Goal: Use online tool/utility: Utilize a website feature to perform a specific function

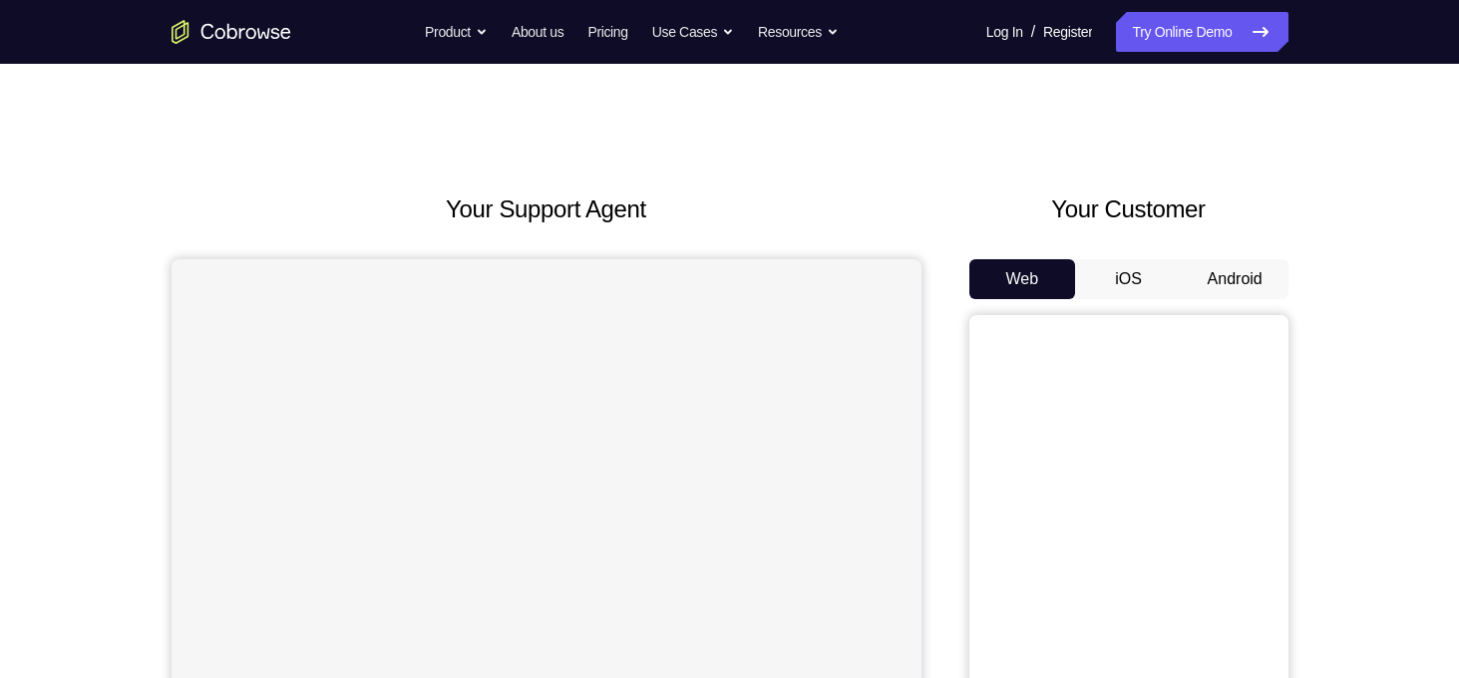
click at [1241, 271] on button "Android" at bounding box center [1235, 279] width 107 height 40
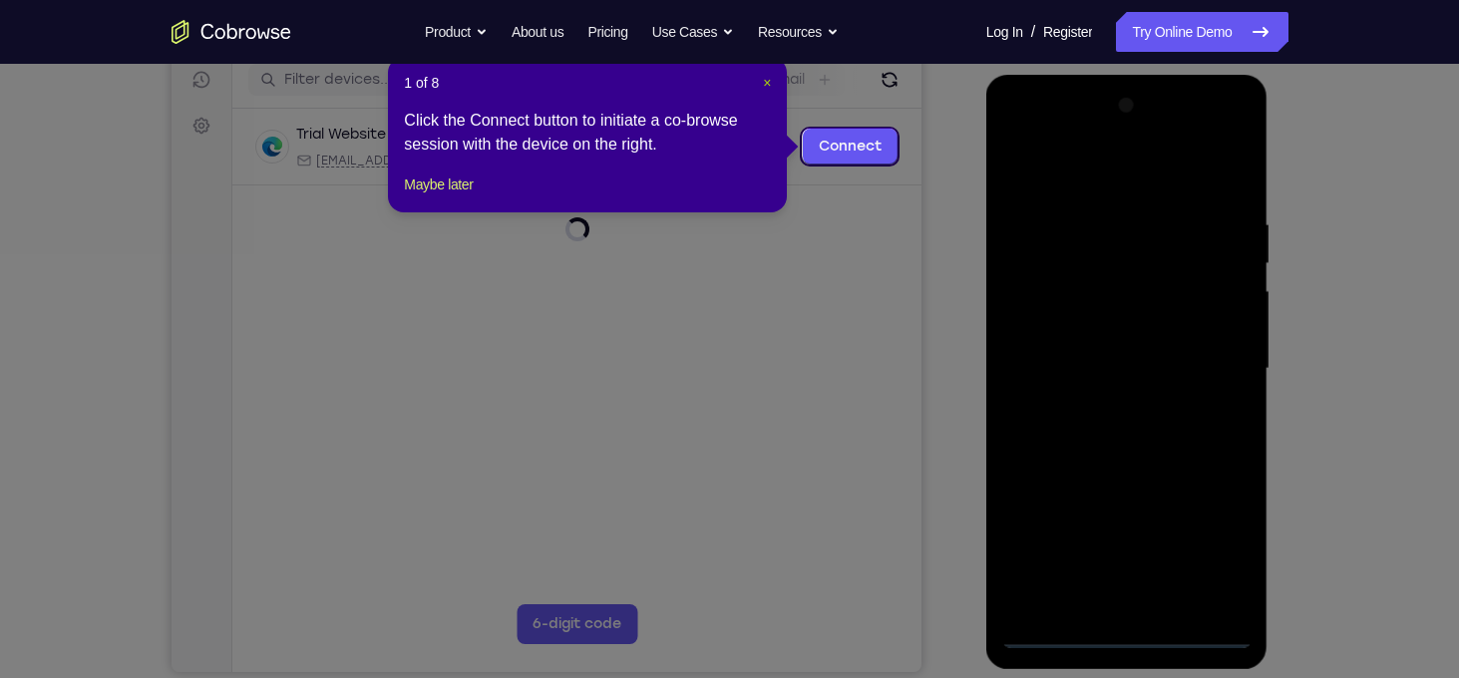
click at [765, 86] on span "×" at bounding box center [767, 83] width 8 height 16
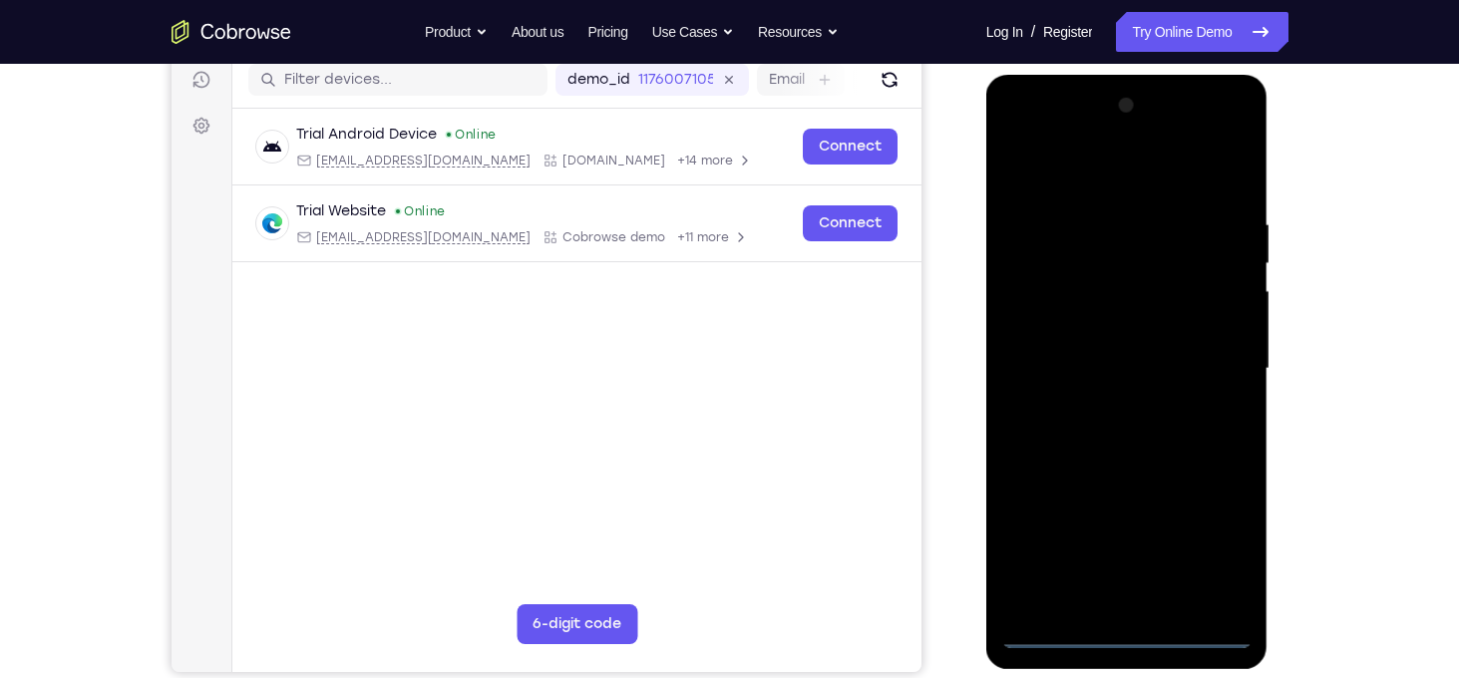
click at [1135, 632] on div at bounding box center [1127, 369] width 251 height 559
click at [1223, 546] on div at bounding box center [1127, 369] width 251 height 559
click at [1146, 171] on div at bounding box center [1127, 369] width 251 height 559
click at [1220, 360] on div at bounding box center [1127, 369] width 251 height 559
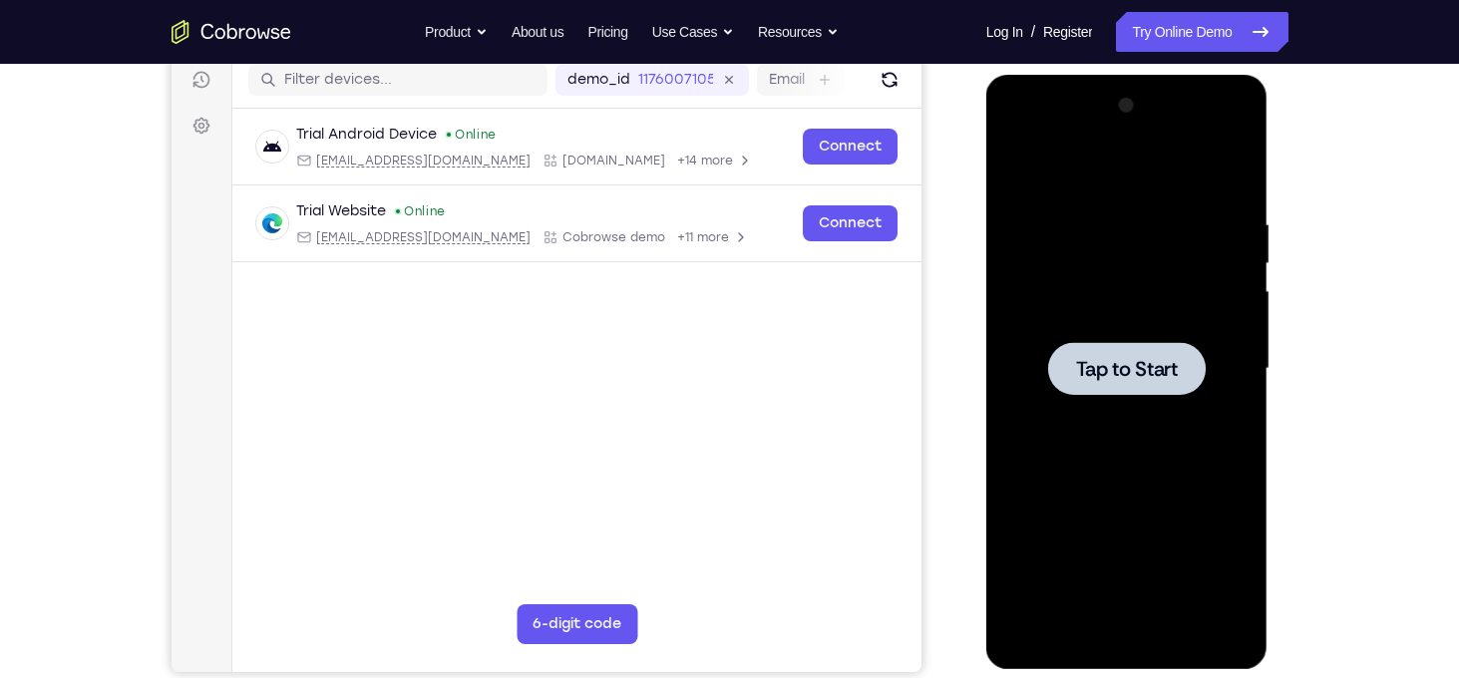
click at [1086, 378] on span "Tap to Start" at bounding box center [1127, 369] width 102 height 20
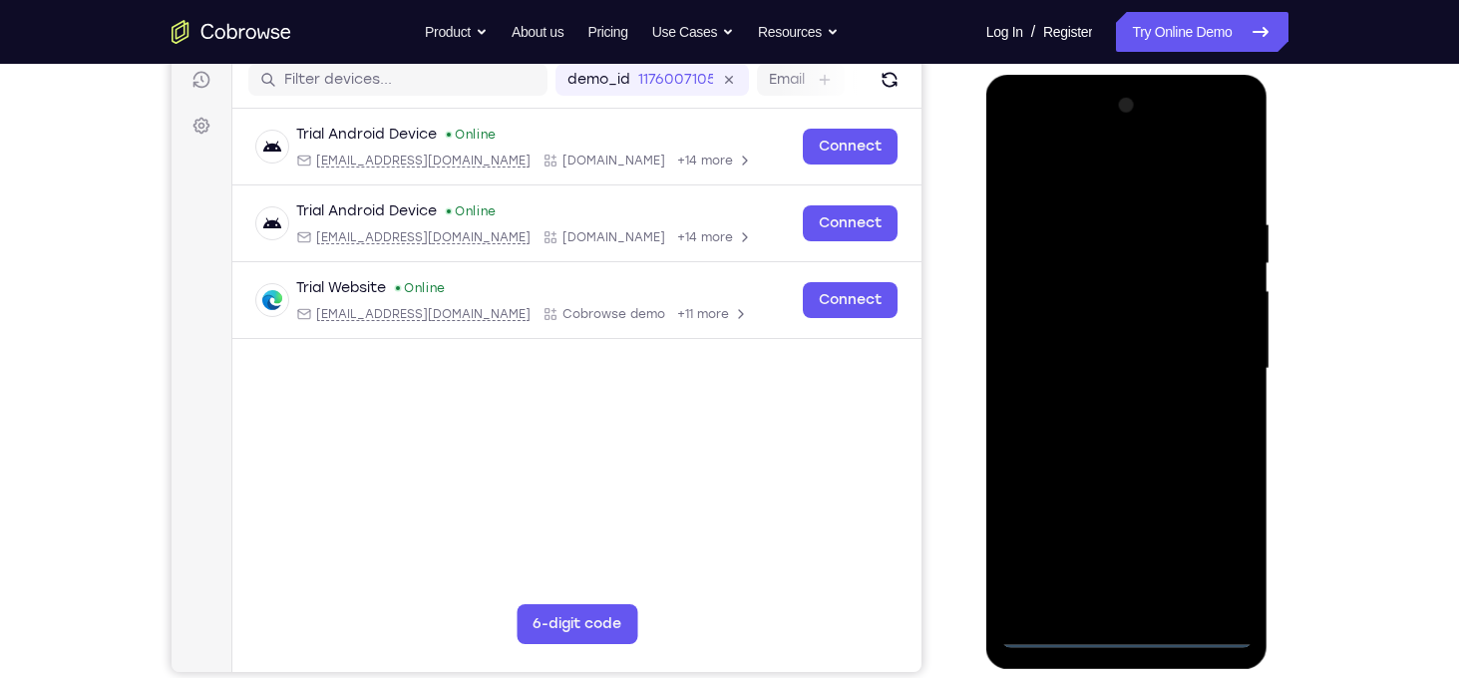
click at [1134, 634] on div at bounding box center [1127, 369] width 251 height 559
click at [1213, 557] on div at bounding box center [1127, 369] width 251 height 559
click at [1110, 181] on div at bounding box center [1127, 369] width 251 height 559
click at [1202, 362] on div at bounding box center [1127, 369] width 251 height 559
click at [1103, 406] on div at bounding box center [1127, 369] width 251 height 559
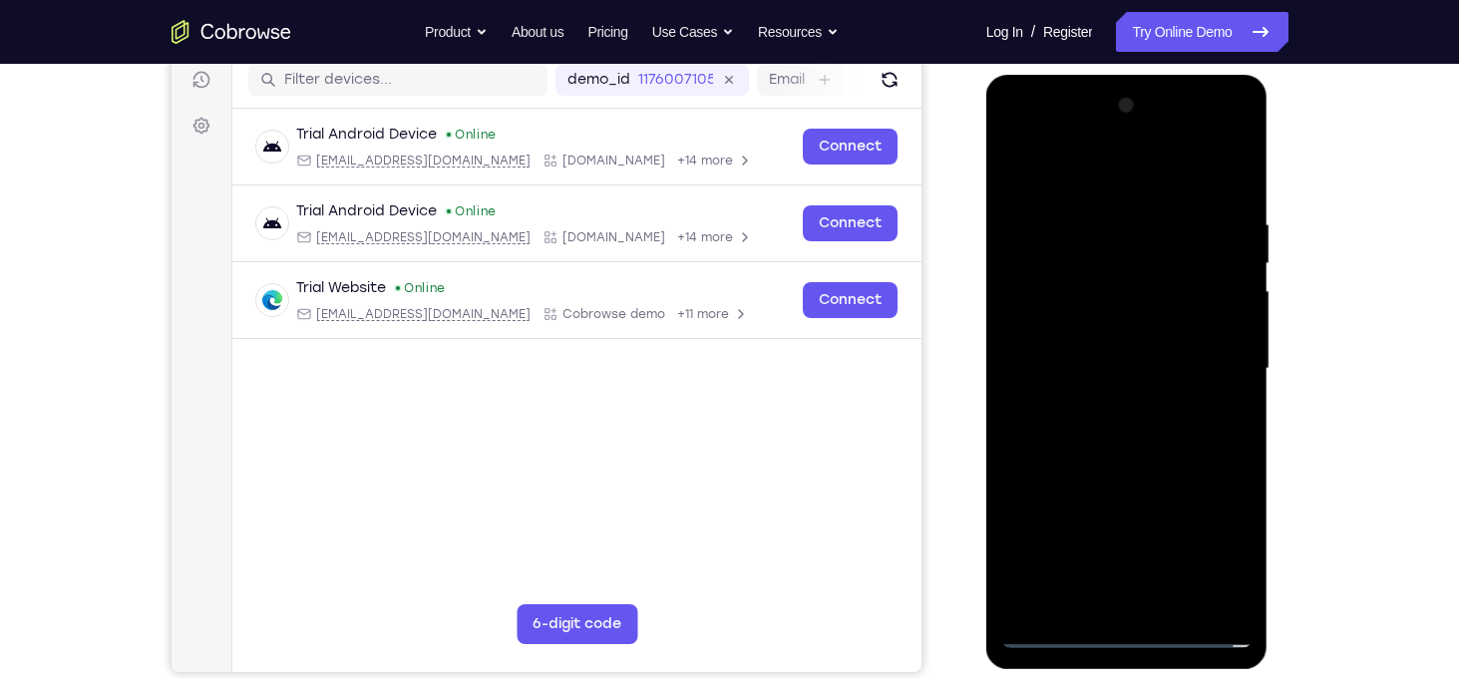
click at [1127, 350] on div at bounding box center [1127, 369] width 251 height 559
click at [1112, 290] on div at bounding box center [1127, 369] width 251 height 559
click at [1063, 331] on div at bounding box center [1127, 369] width 251 height 559
click at [1082, 368] on div at bounding box center [1127, 369] width 251 height 559
click at [1107, 438] on div at bounding box center [1127, 369] width 251 height 559
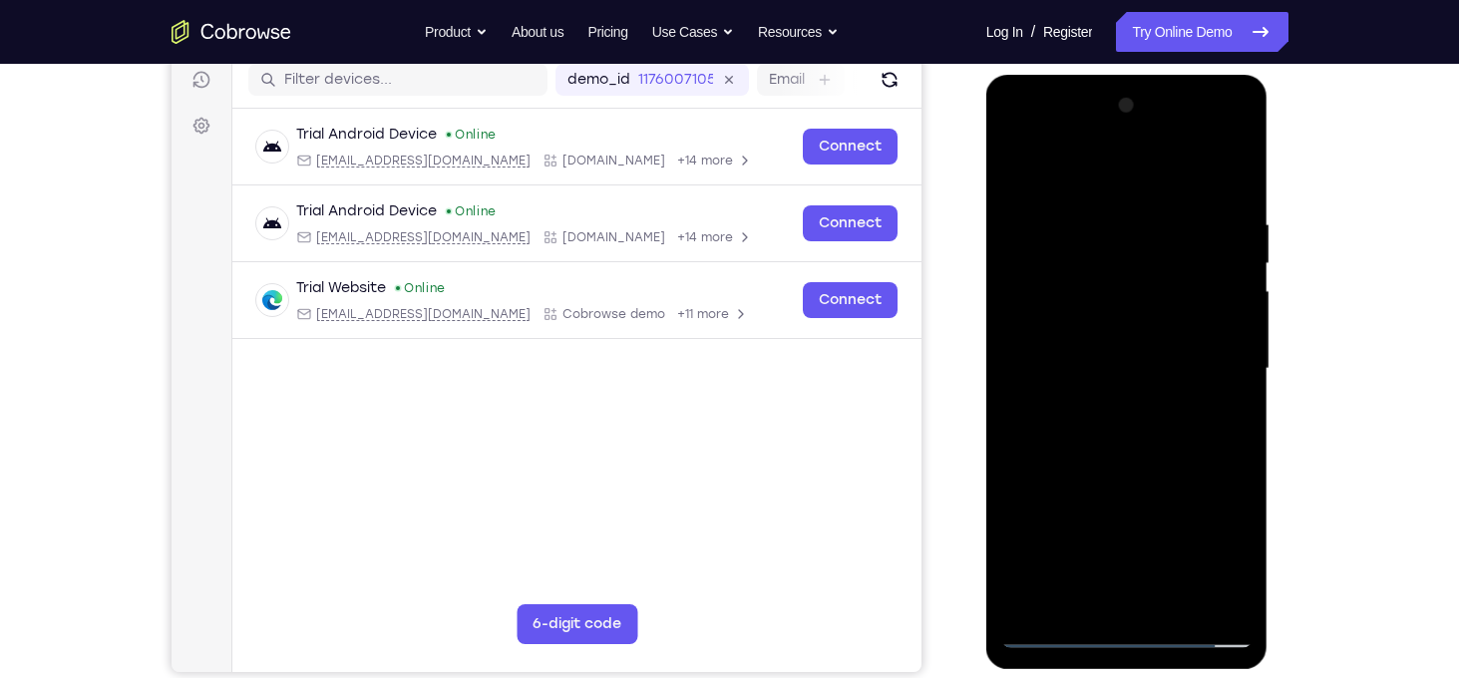
click at [1126, 426] on div at bounding box center [1127, 369] width 251 height 559
drag, startPoint x: 1116, startPoint y: 175, endPoint x: 1189, endPoint y: 112, distance: 96.2
click at [1189, 99] on div at bounding box center [1127, 369] width 251 height 559
click at [1233, 197] on div at bounding box center [1127, 369] width 251 height 559
click at [1234, 394] on div at bounding box center [1127, 369] width 251 height 559
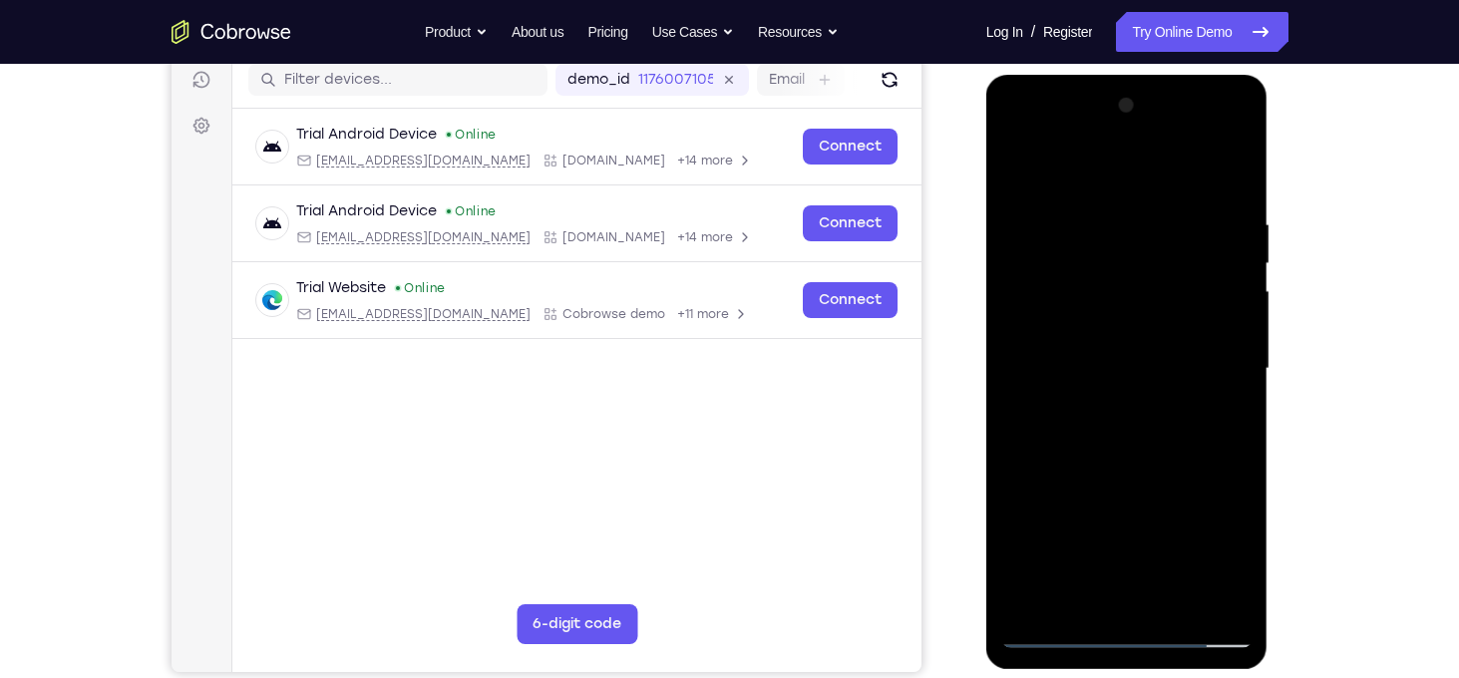
click at [1234, 394] on div at bounding box center [1127, 369] width 251 height 559
click at [1235, 392] on div at bounding box center [1127, 369] width 251 height 559
click at [1234, 391] on div at bounding box center [1127, 369] width 251 height 559
click at [1241, 396] on div at bounding box center [1127, 369] width 251 height 559
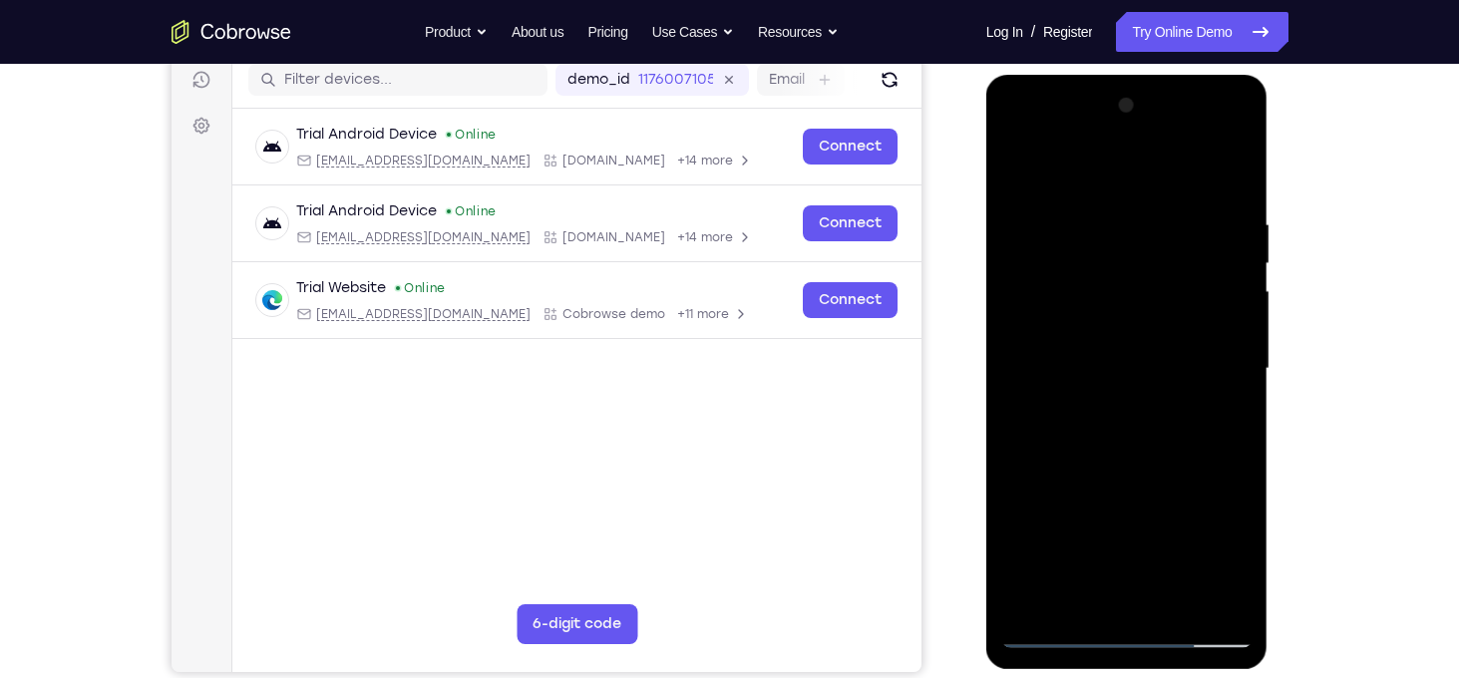
drag, startPoint x: 1144, startPoint y: 451, endPoint x: 1158, endPoint y: 362, distance: 89.9
click at [1158, 362] on div at bounding box center [1127, 369] width 251 height 559
click at [1021, 489] on div at bounding box center [1127, 369] width 251 height 559
drag, startPoint x: 1133, startPoint y: 256, endPoint x: 1132, endPoint y: 377, distance: 120.7
click at [1132, 377] on div at bounding box center [1127, 369] width 251 height 559
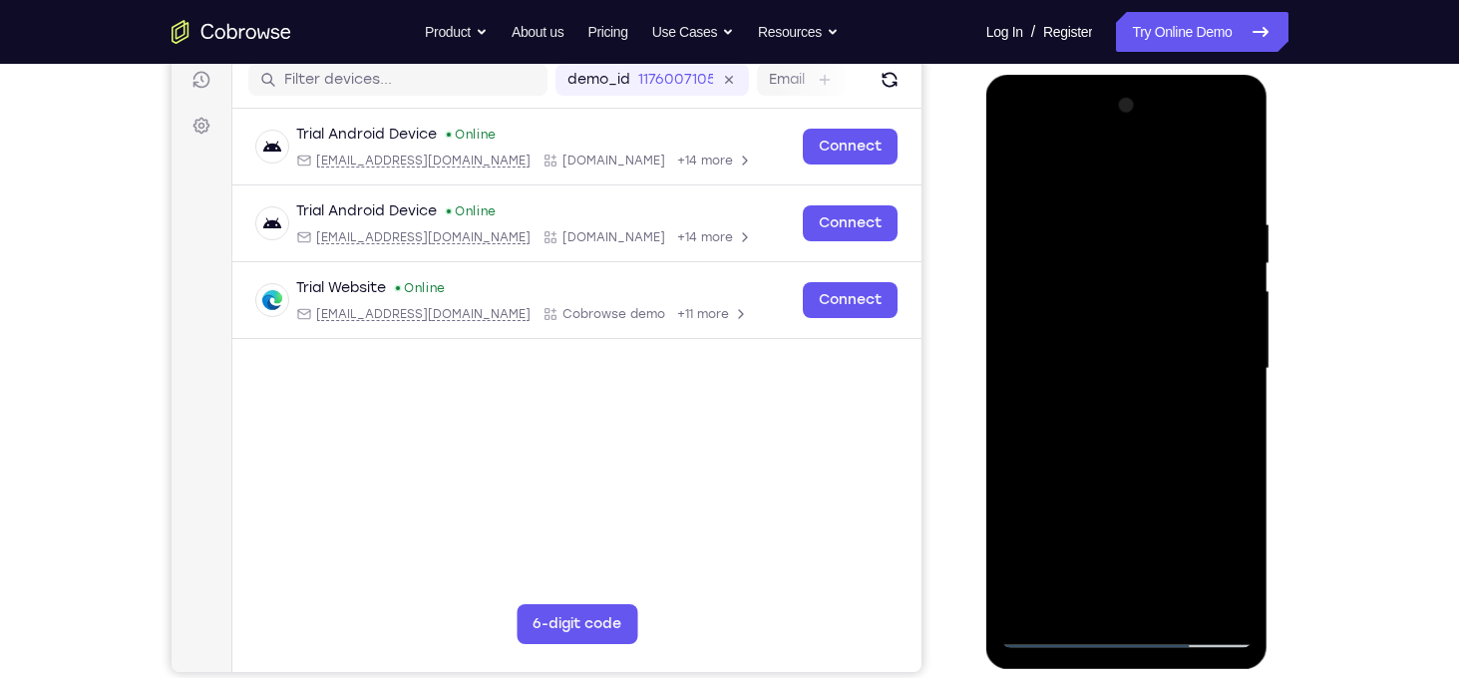
click at [1039, 242] on div at bounding box center [1127, 369] width 251 height 559
click at [1030, 502] on div at bounding box center [1127, 369] width 251 height 559
click at [1038, 607] on div at bounding box center [1127, 369] width 251 height 559
drag, startPoint x: 1164, startPoint y: 227, endPoint x: 1162, endPoint y: 518, distance: 290.3
click at [1162, 518] on div at bounding box center [1127, 369] width 251 height 559
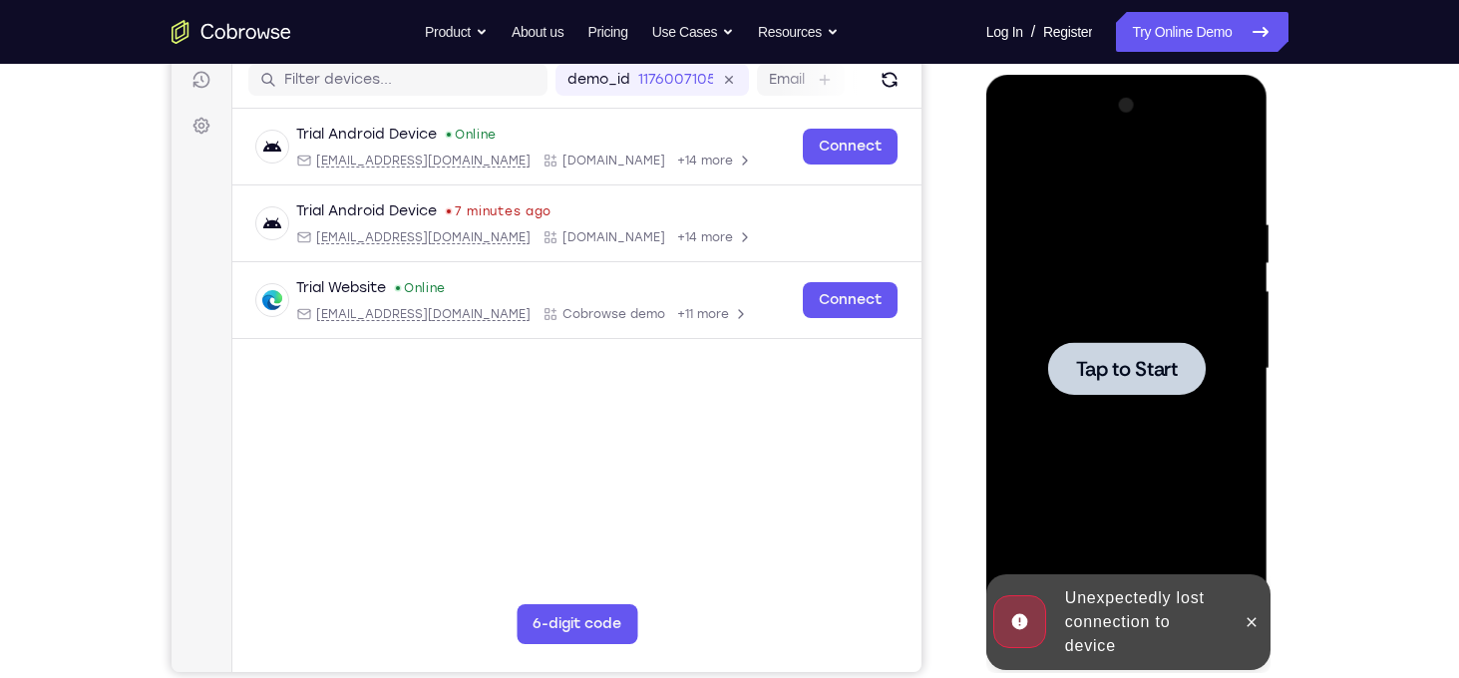
click at [1128, 366] on span "Tap to Start" at bounding box center [1127, 369] width 102 height 20
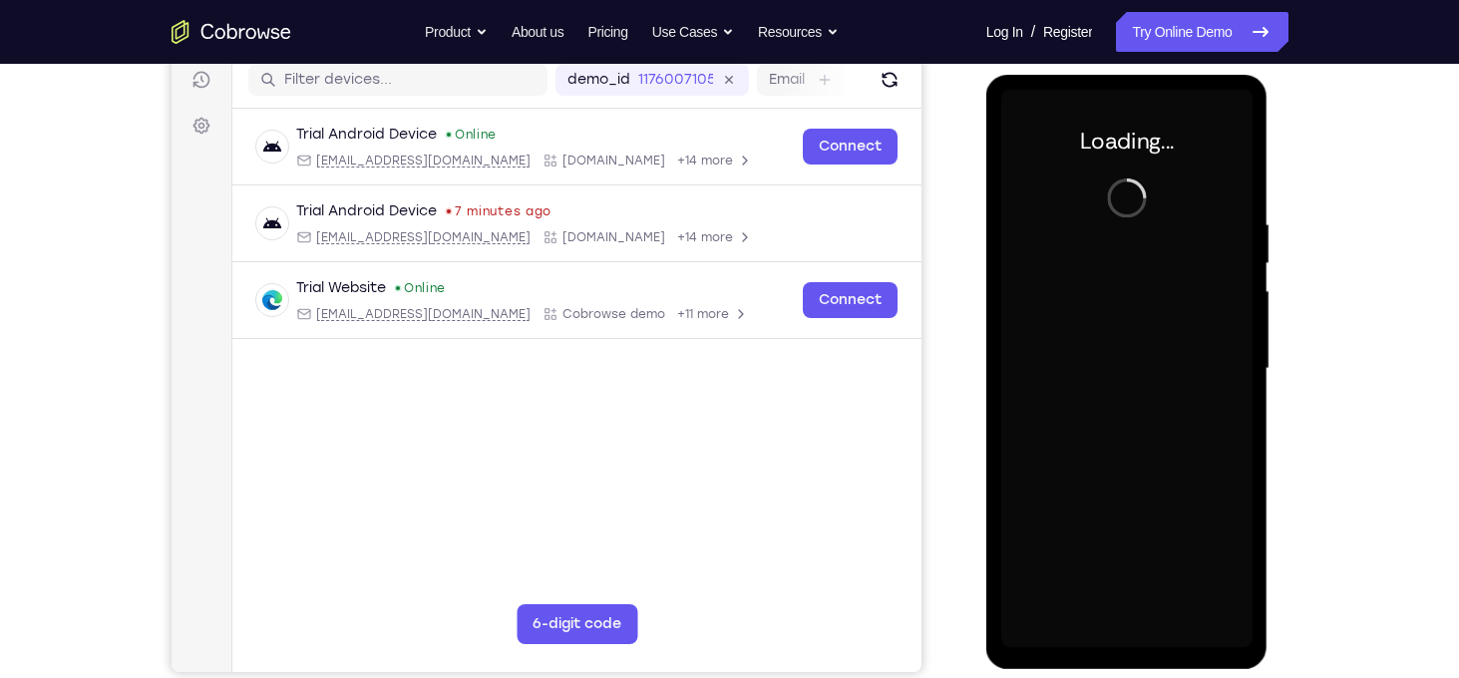
click at [1109, 213] on div at bounding box center [1127, 369] width 251 height 559
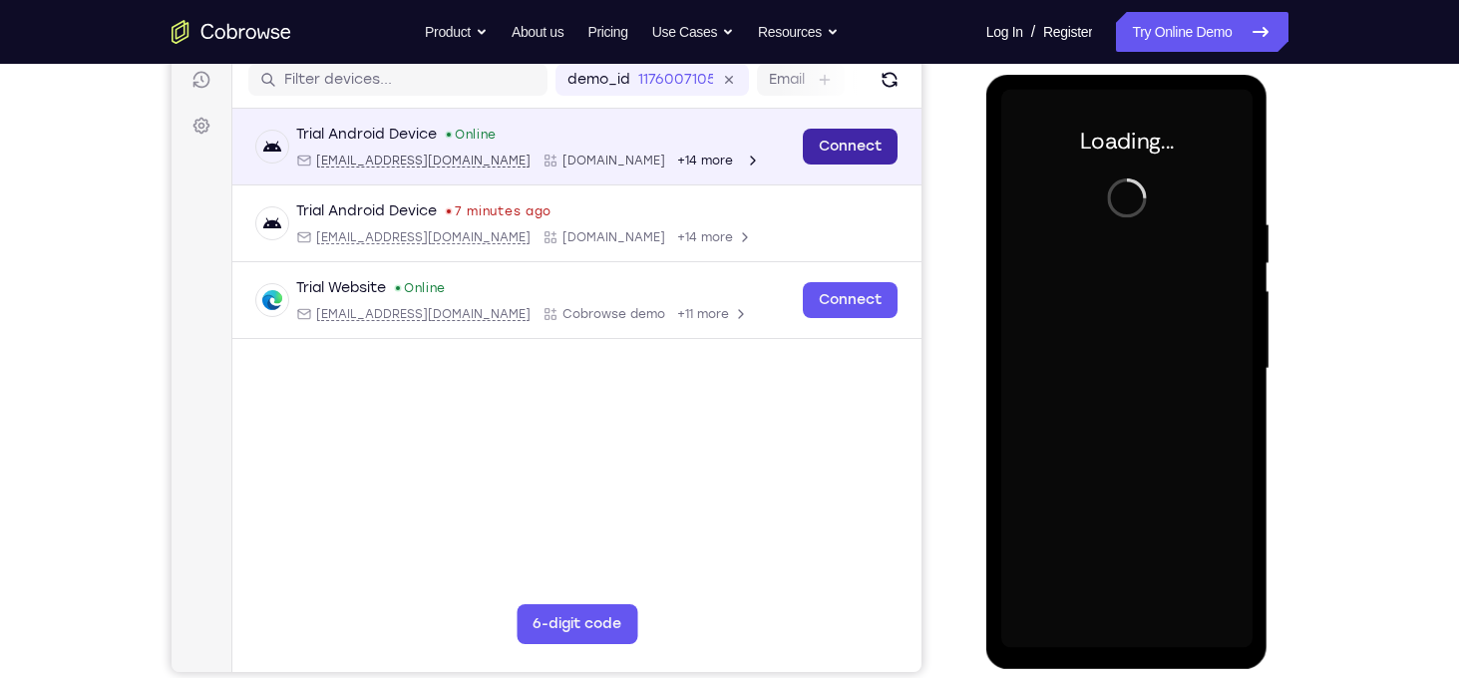
click at [867, 148] on link "Connect" at bounding box center [849, 147] width 95 height 36
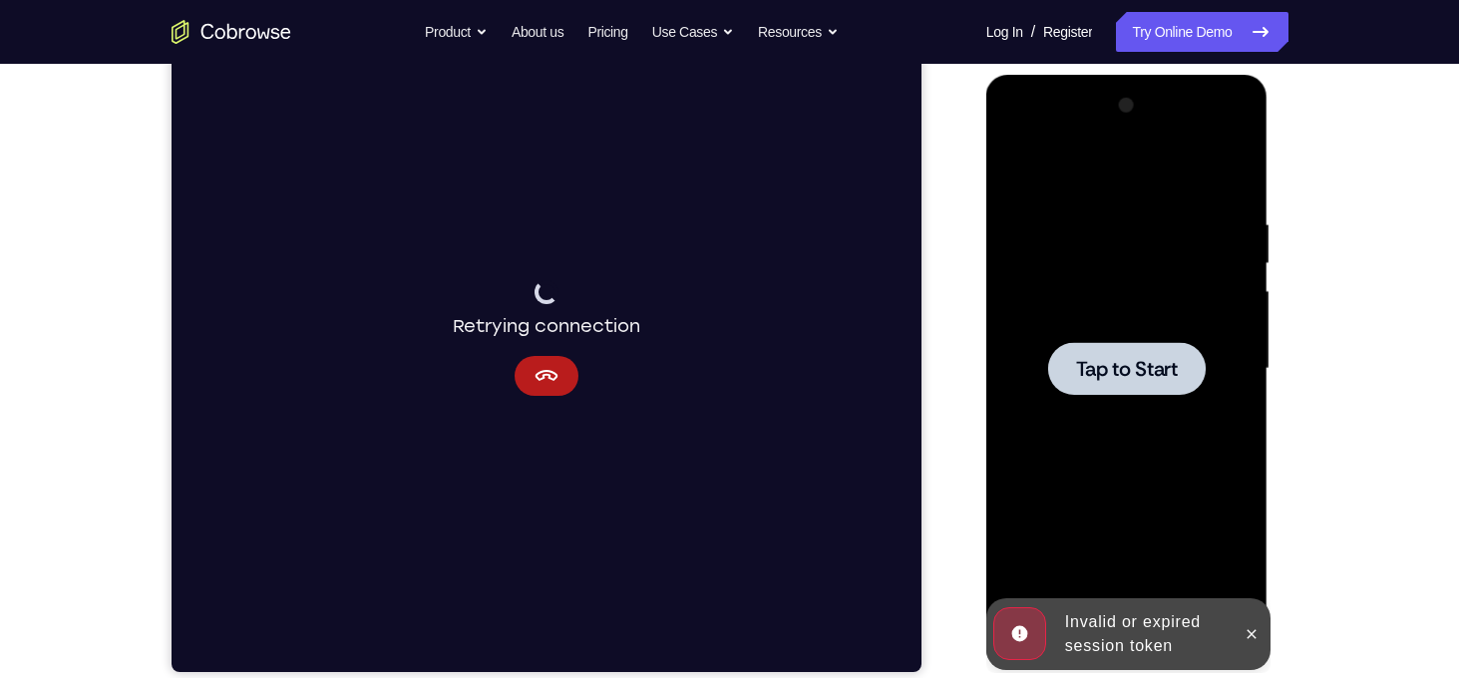
click at [1110, 366] on span "Tap to Start" at bounding box center [1127, 369] width 102 height 20
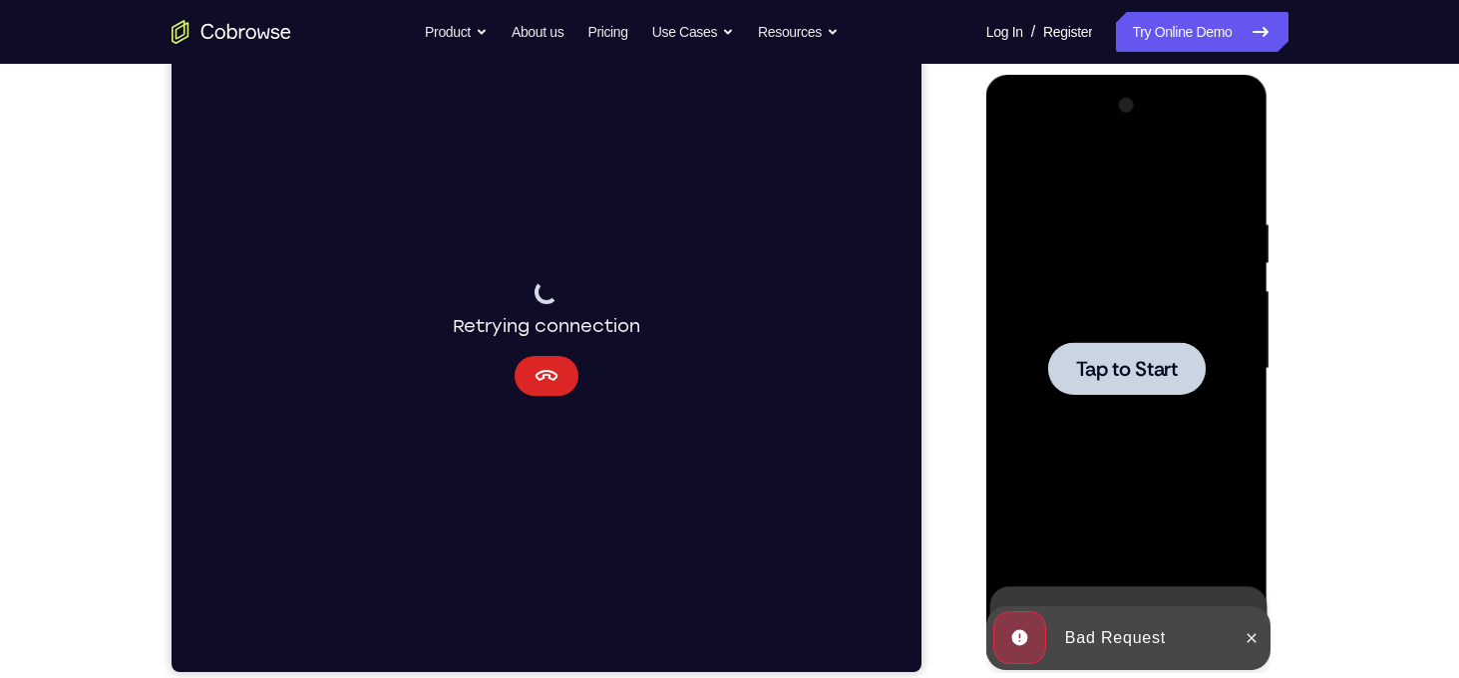
drag, startPoint x: 552, startPoint y: 374, endPoint x: 394, endPoint y: 336, distance: 162.1
click at [552, 374] on icon "Cancel" at bounding box center [546, 376] width 24 height 24
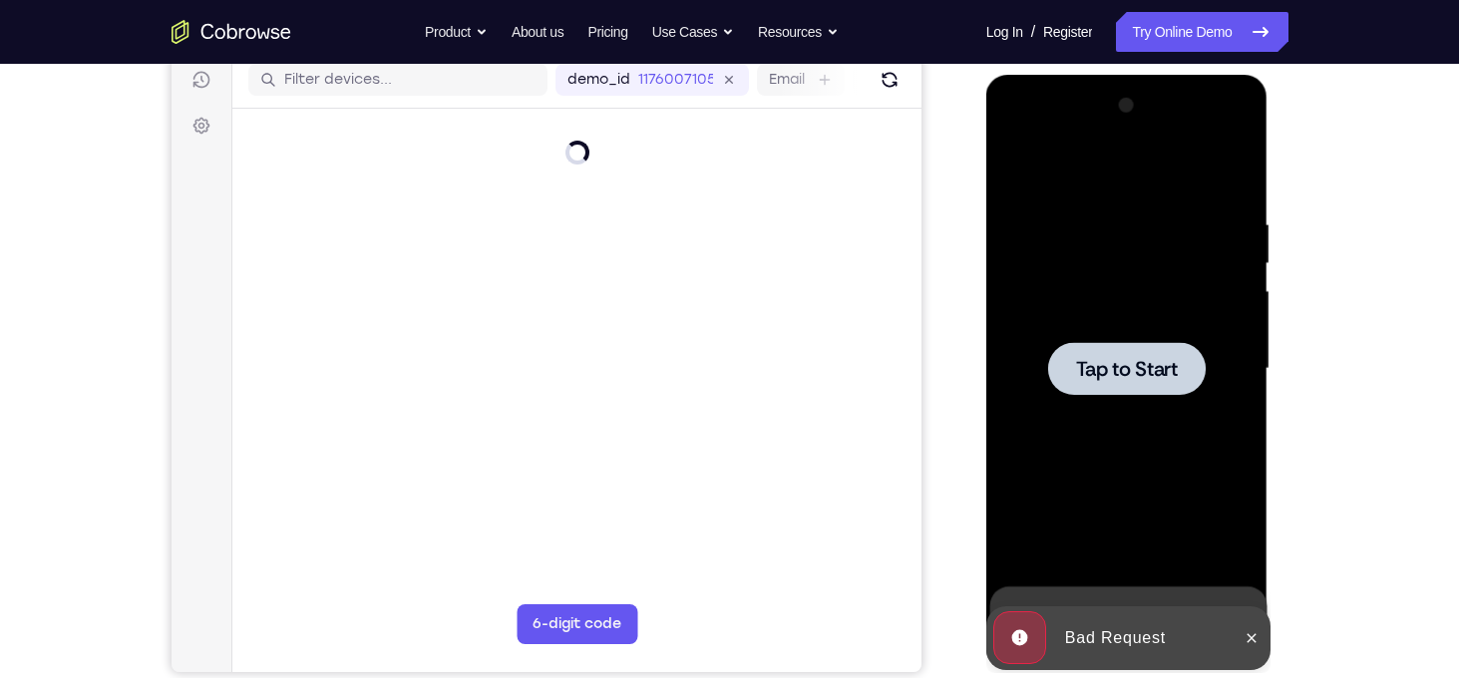
click at [1136, 377] on span "Tap to Start" at bounding box center [1127, 369] width 102 height 20
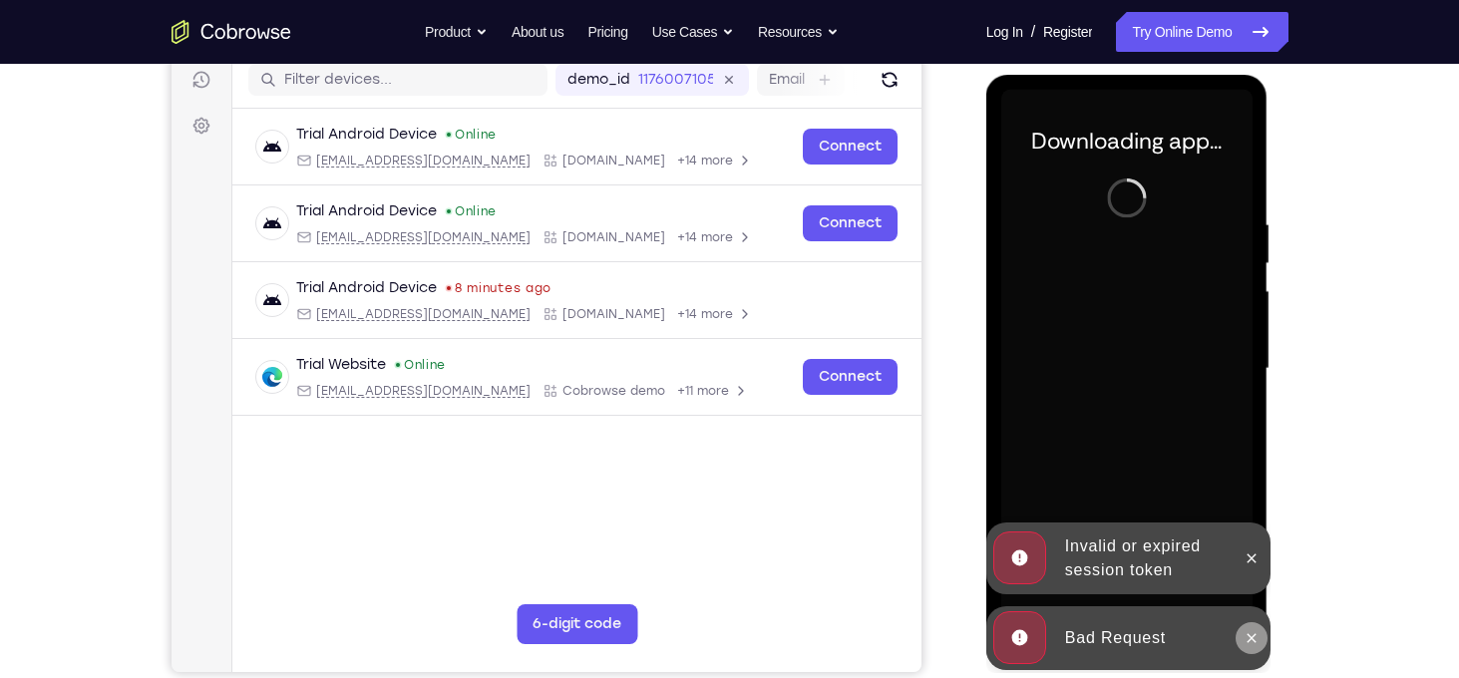
click at [1250, 638] on icon at bounding box center [1252, 637] width 9 height 9
drag, startPoint x: 1250, startPoint y: 638, endPoint x: 1250, endPoint y: 618, distance: 20.0
click at [1250, 595] on div "Invalid or expired session token" at bounding box center [1129, 559] width 284 height 72
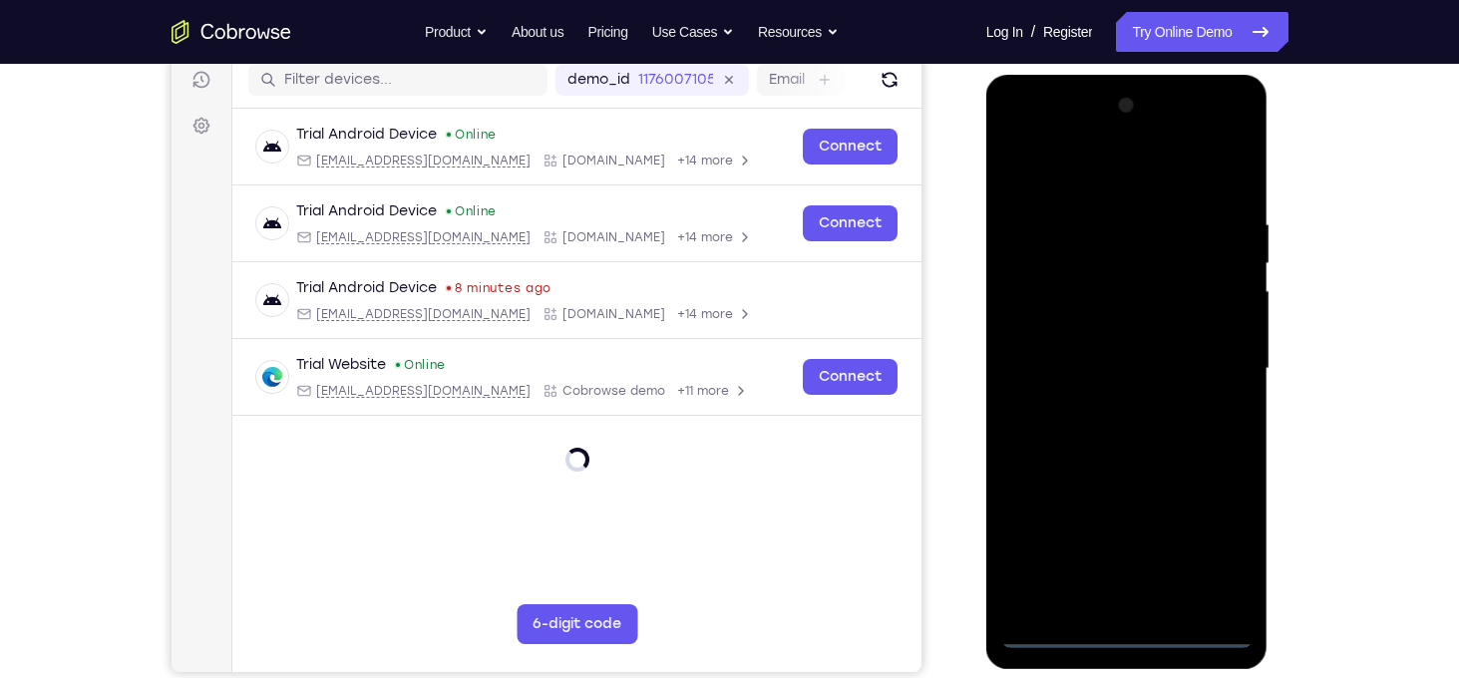
click at [1130, 631] on div at bounding box center [1127, 369] width 251 height 559
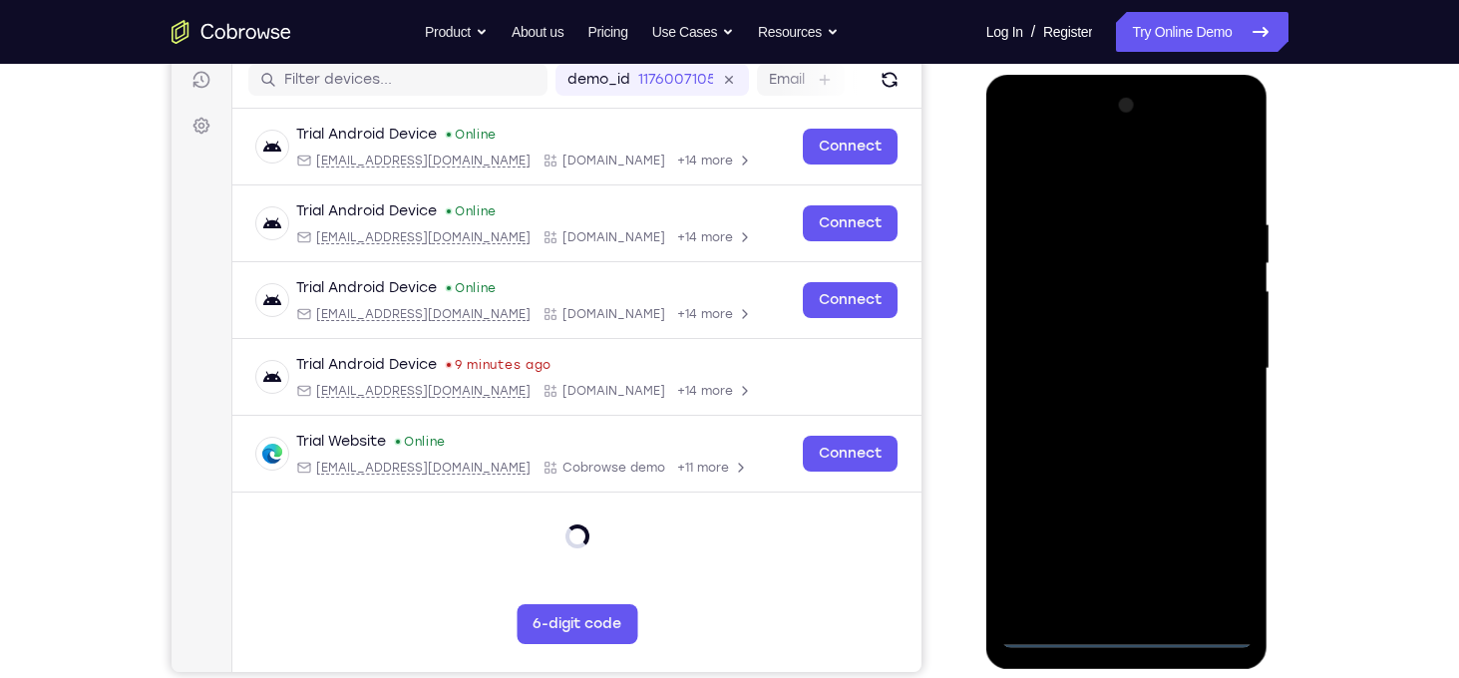
click at [1217, 538] on div at bounding box center [1127, 369] width 251 height 559
click at [1120, 178] on div at bounding box center [1127, 369] width 251 height 559
click at [1210, 357] on div at bounding box center [1127, 369] width 251 height 559
click at [1109, 406] on div at bounding box center [1127, 369] width 251 height 559
click at [1112, 346] on div at bounding box center [1127, 369] width 251 height 559
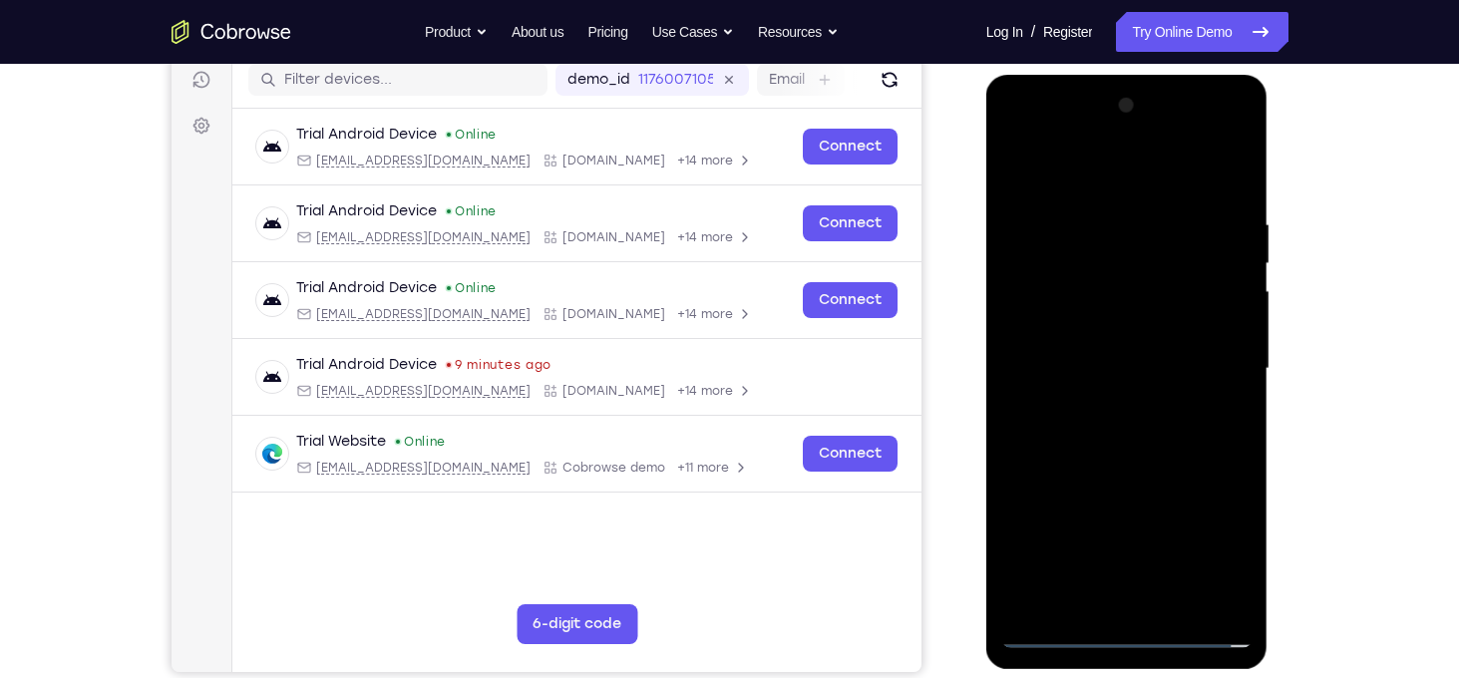
click at [1100, 328] on div at bounding box center [1127, 369] width 251 height 559
click at [1105, 370] on div at bounding box center [1127, 369] width 251 height 559
click at [1112, 434] on div at bounding box center [1127, 369] width 251 height 559
click at [1115, 431] on div at bounding box center [1127, 369] width 251 height 559
drag, startPoint x: 1142, startPoint y: 479, endPoint x: 1147, endPoint y: 379, distance: 99.9
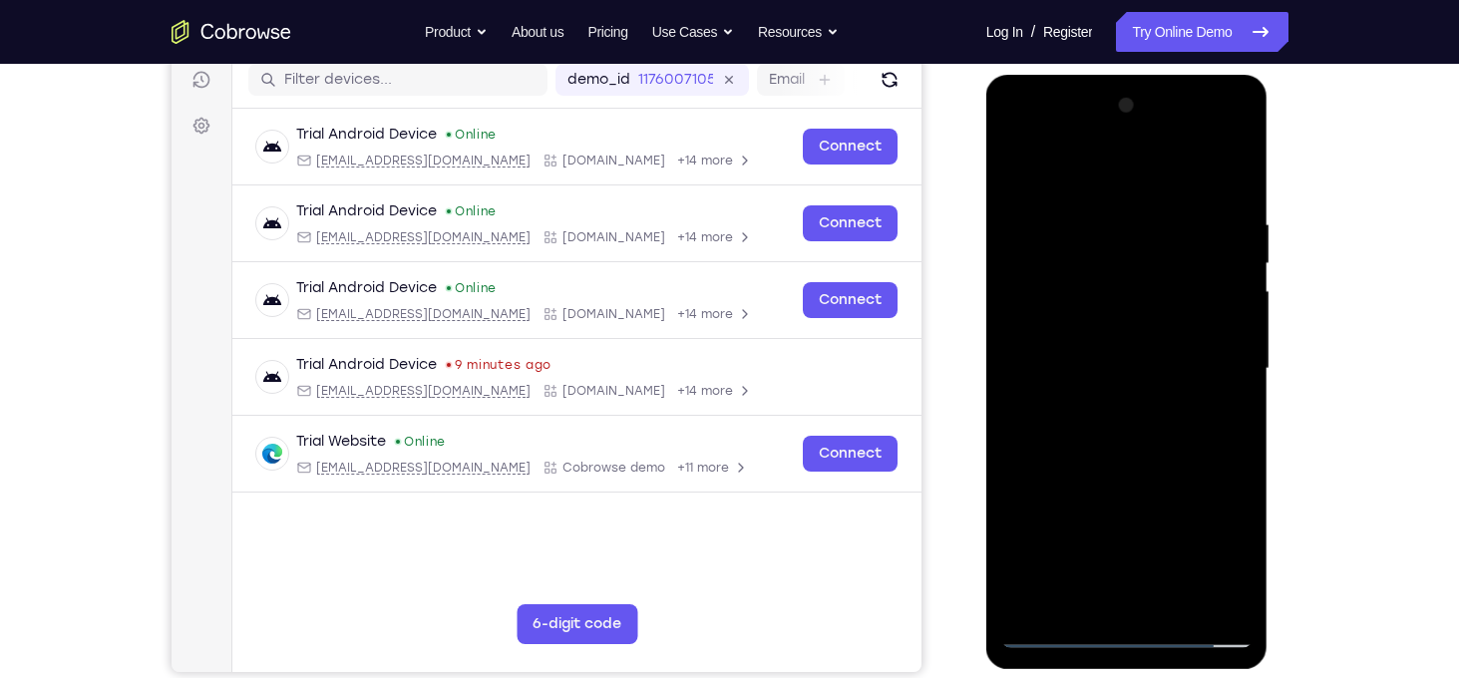
click at [1147, 379] on div at bounding box center [1127, 369] width 251 height 559
click at [1228, 195] on div at bounding box center [1127, 369] width 251 height 559
click at [1236, 171] on div at bounding box center [1127, 369] width 251 height 559
drag, startPoint x: 1202, startPoint y: 446, endPoint x: 1209, endPoint y: 300, distance: 145.8
click at [1209, 300] on div at bounding box center [1127, 369] width 251 height 559
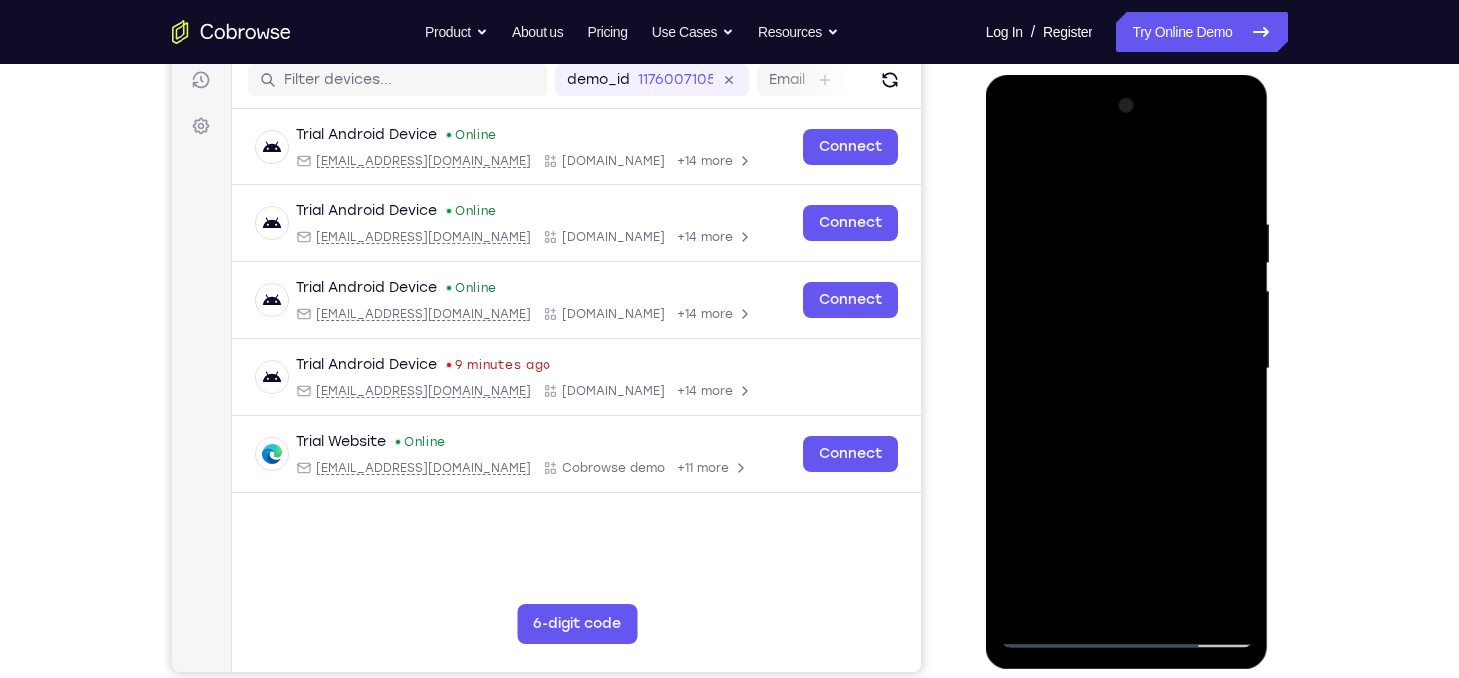
click at [1236, 318] on div at bounding box center [1127, 369] width 251 height 559
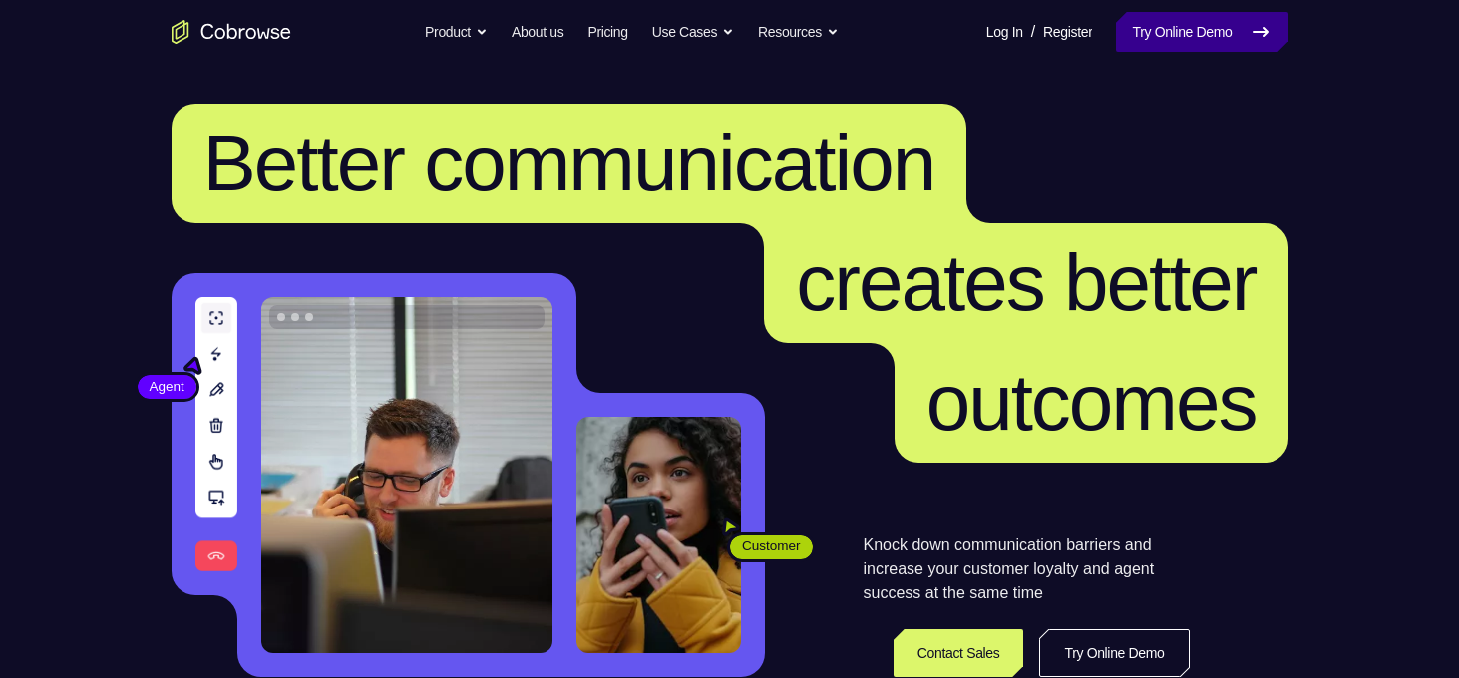
click at [1198, 37] on link "Try Online Demo" at bounding box center [1202, 32] width 172 height 40
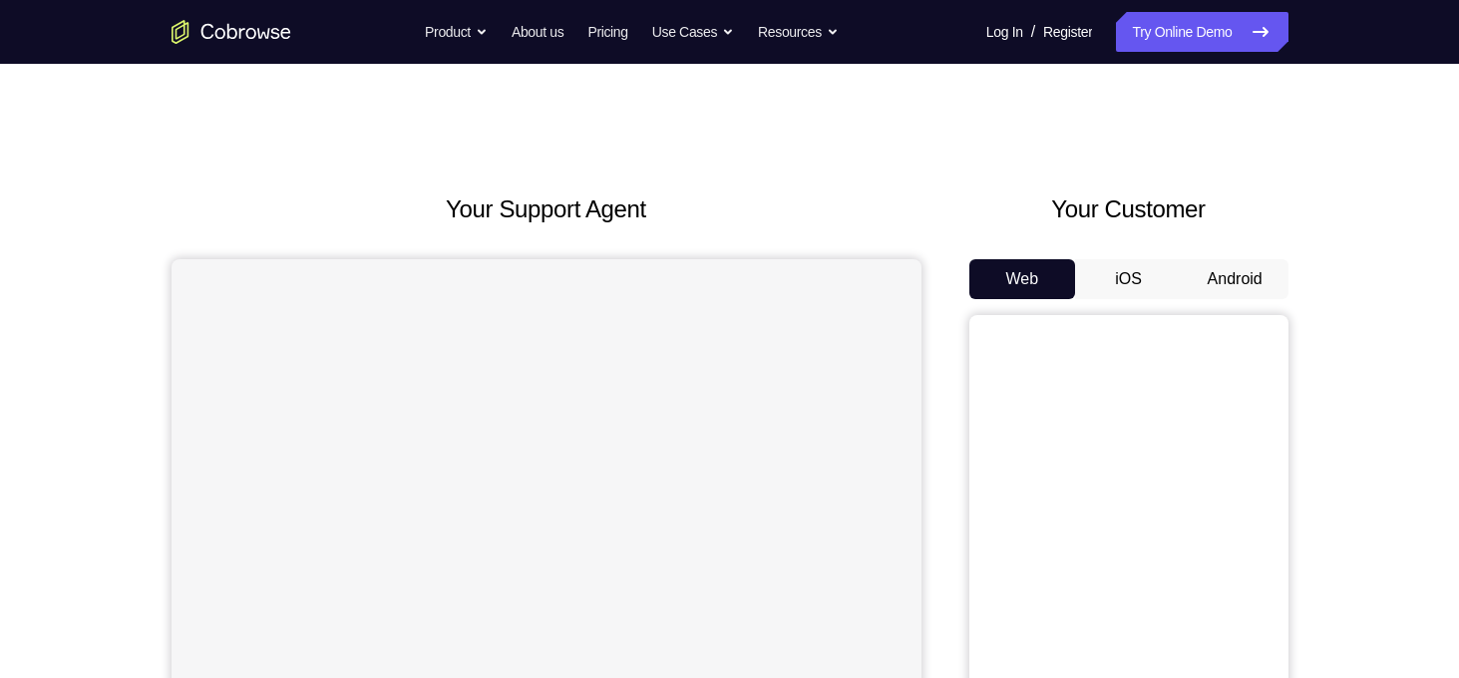
click at [1272, 280] on button "Android" at bounding box center [1235, 279] width 107 height 40
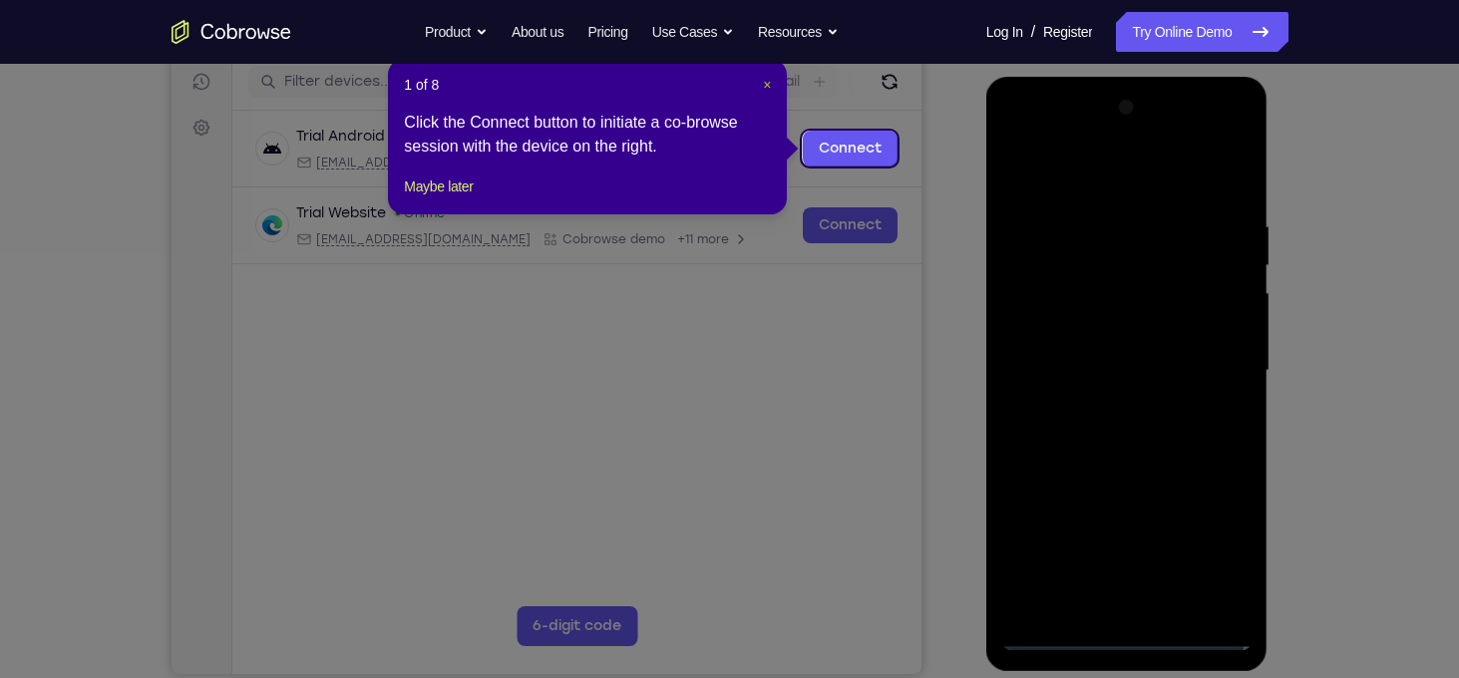
click at [764, 86] on span "×" at bounding box center [767, 85] width 8 height 16
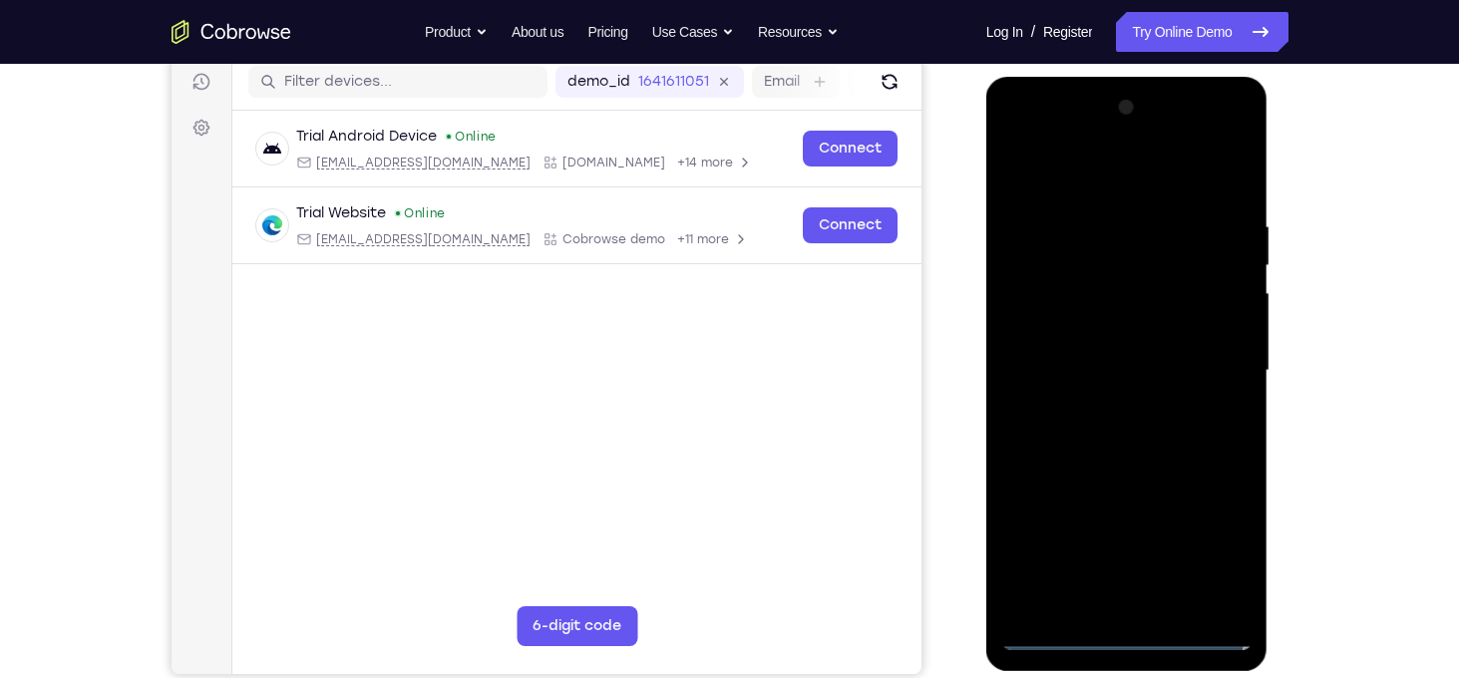
click at [1139, 639] on div at bounding box center [1127, 371] width 251 height 559
click at [1217, 559] on div at bounding box center [1127, 371] width 251 height 559
click at [1114, 183] on div at bounding box center [1127, 371] width 251 height 559
click at [1213, 358] on div at bounding box center [1127, 371] width 251 height 559
click at [1107, 407] on div at bounding box center [1127, 371] width 251 height 559
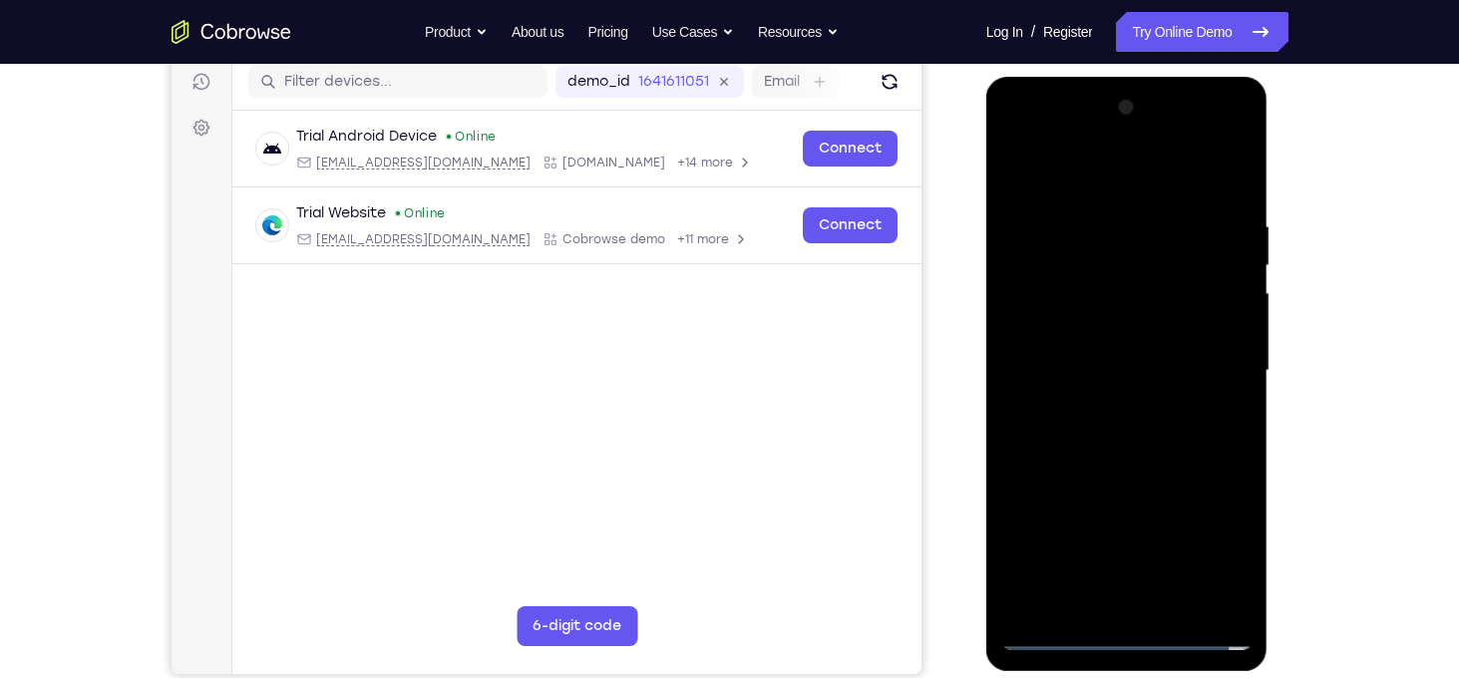
click at [1122, 350] on div at bounding box center [1127, 371] width 251 height 559
click at [1086, 330] on div at bounding box center [1127, 371] width 251 height 559
click at [1103, 368] on div at bounding box center [1127, 371] width 251 height 559
click at [1119, 432] on div at bounding box center [1127, 371] width 251 height 559
click at [1119, 431] on div at bounding box center [1127, 371] width 251 height 559
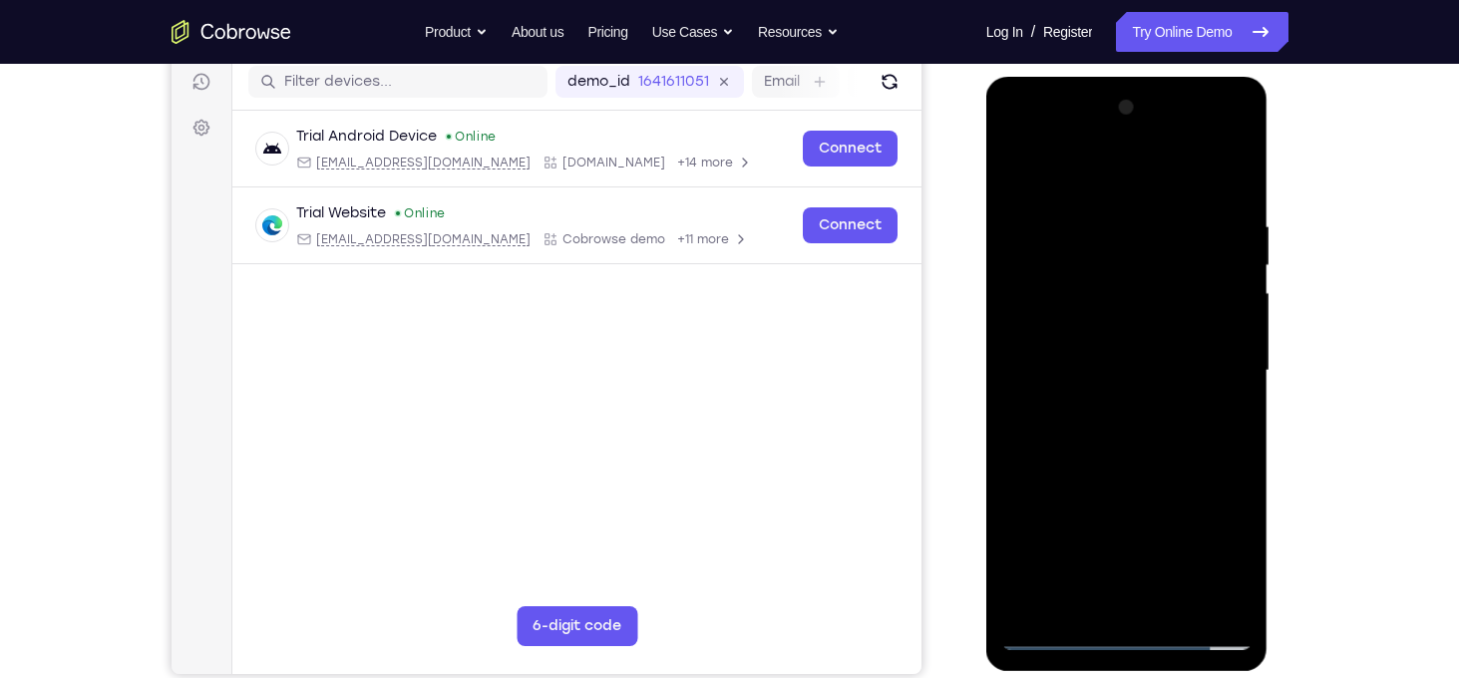
drag, startPoint x: 1125, startPoint y: 177, endPoint x: 1179, endPoint y: 102, distance: 92.2
click at [1179, 102] on div at bounding box center [1127, 371] width 251 height 559
drag, startPoint x: 1127, startPoint y: 427, endPoint x: 1168, endPoint y: 317, distance: 117.1
click at [1168, 317] on div at bounding box center [1127, 371] width 251 height 559
click at [1238, 173] on div at bounding box center [1127, 371] width 251 height 559
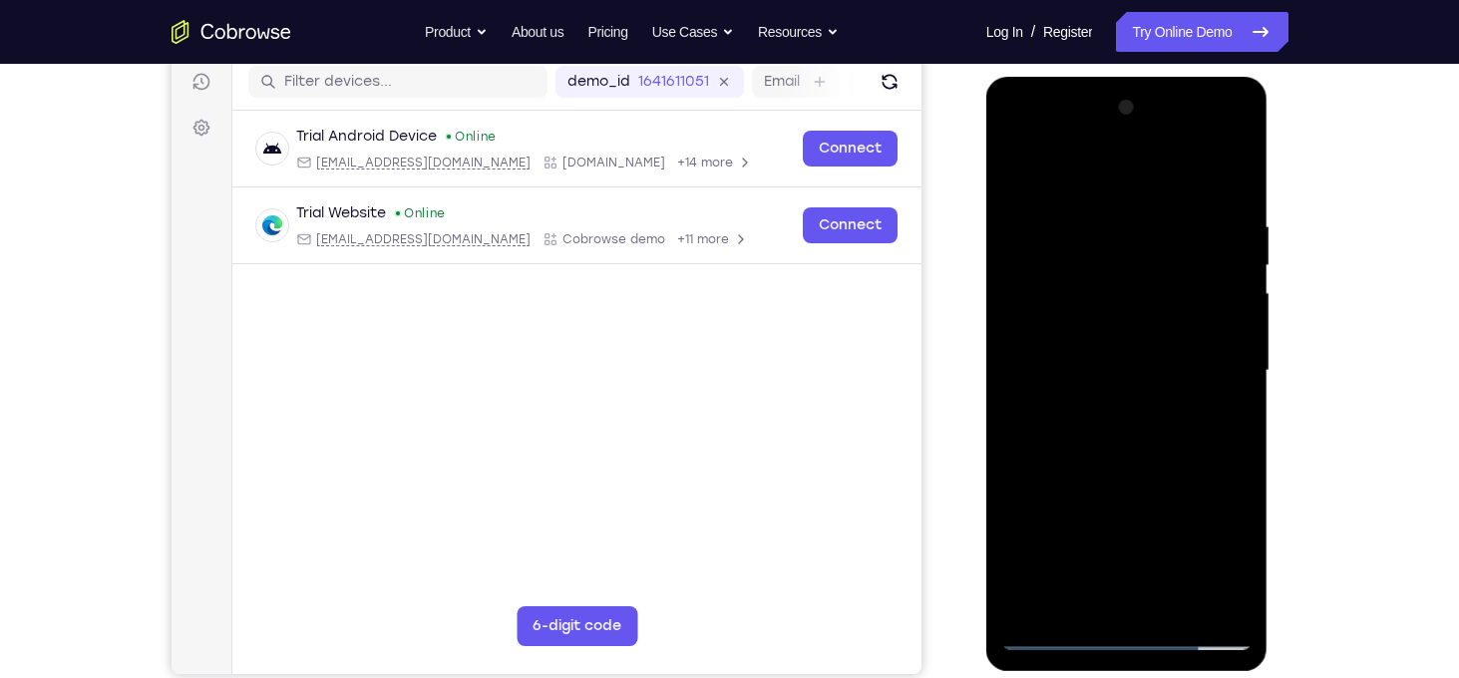
click at [1241, 463] on div at bounding box center [1127, 371] width 251 height 559
click at [1239, 464] on div at bounding box center [1127, 371] width 251 height 559
drag, startPoint x: 1162, startPoint y: 465, endPoint x: 1173, endPoint y: 372, distance: 93.4
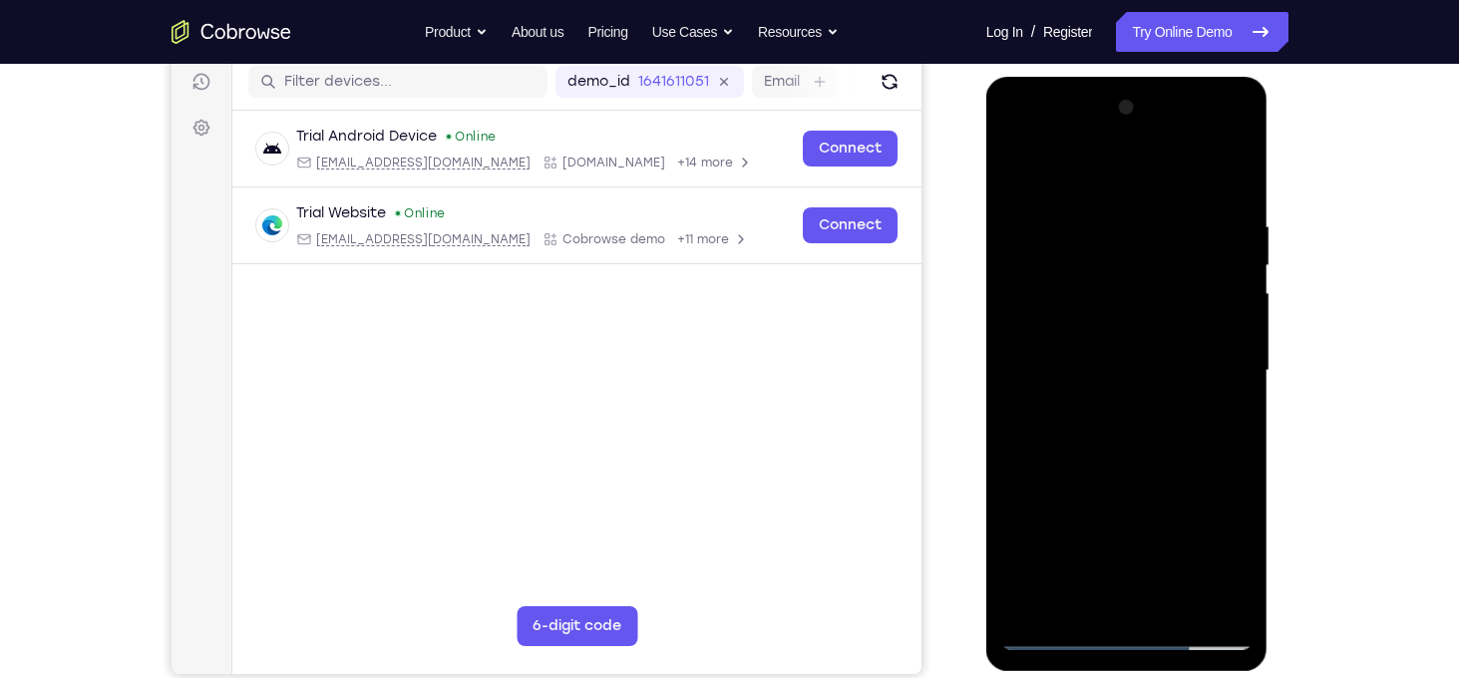
click at [1173, 372] on div at bounding box center [1127, 371] width 251 height 559
click at [1240, 370] on div at bounding box center [1127, 371] width 251 height 559
click at [1015, 552] on div at bounding box center [1127, 371] width 251 height 559
click at [1242, 376] on div at bounding box center [1127, 371] width 251 height 559
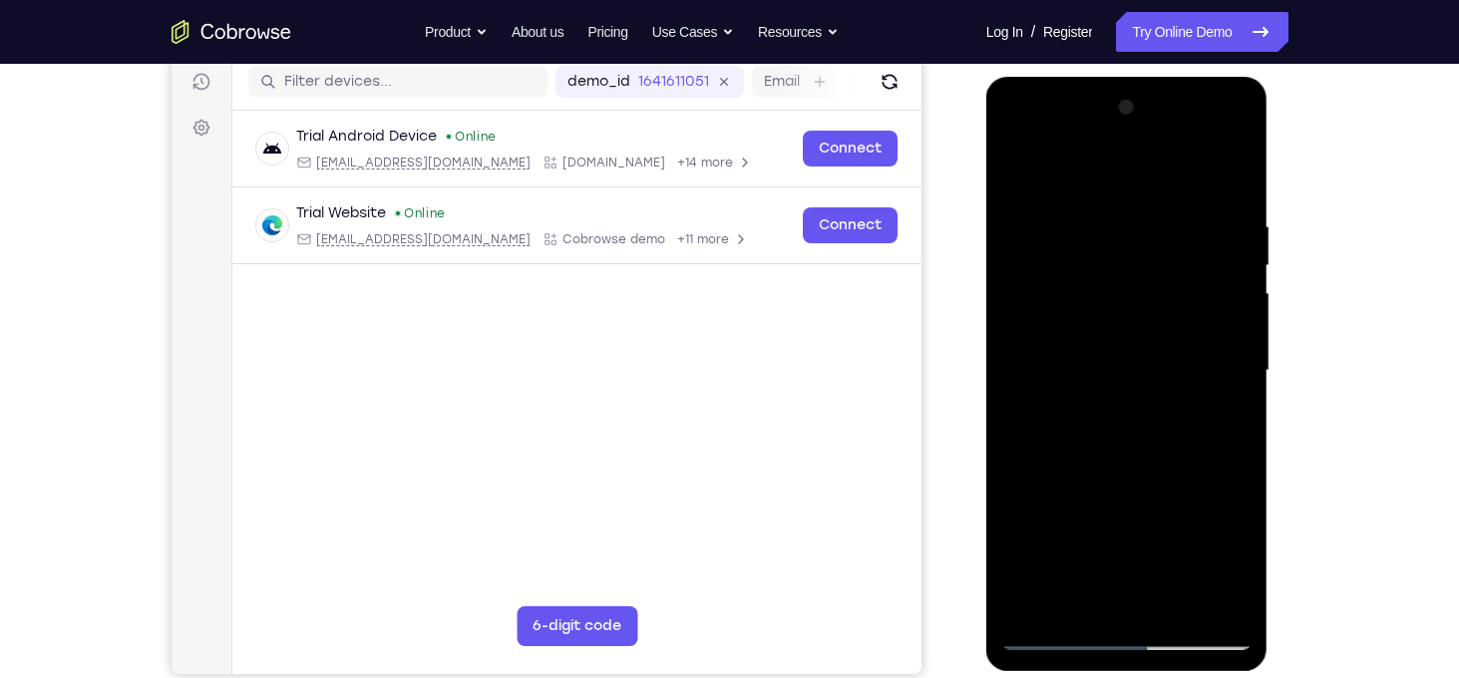
click at [1238, 297] on div at bounding box center [1127, 371] width 251 height 559
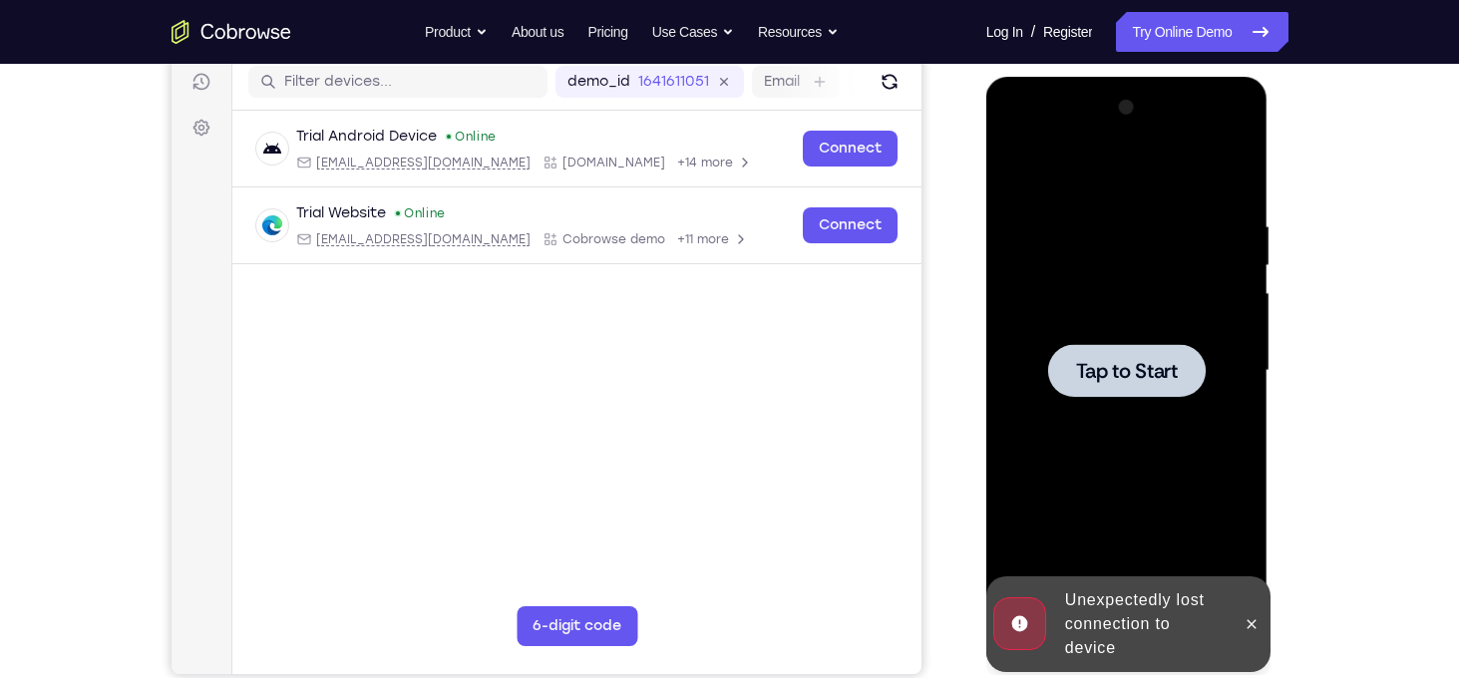
click at [1158, 381] on span "Tap to Start" at bounding box center [1127, 371] width 102 height 20
